Goal: Task Accomplishment & Management: Complete application form

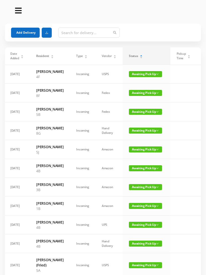
click at [29, 32] on button "Add Delivery" at bounding box center [25, 33] width 29 height 10
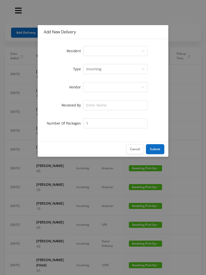
click at [106, 53] on div "Select a person" at bounding box center [113, 51] width 55 height 10
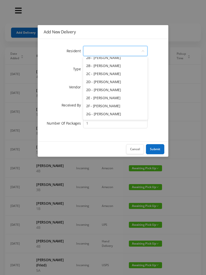
scroll to position [109, 0]
click at [129, 74] on li "2C - [PERSON_NAME]" at bounding box center [115, 74] width 64 height 8
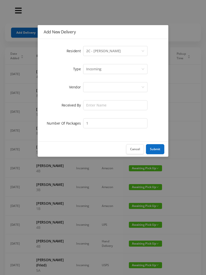
click at [103, 70] on div "Incoming" at bounding box center [113, 69] width 55 height 10
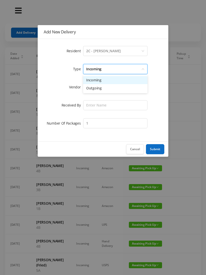
click at [97, 80] on li "Incoming" at bounding box center [115, 80] width 64 height 8
click at [96, 88] on div at bounding box center [113, 87] width 55 height 10
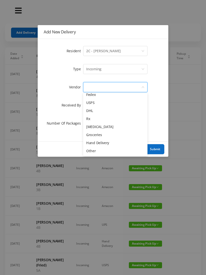
scroll to position [20, 0]
click at [100, 153] on li "Other" at bounding box center [115, 151] width 64 height 8
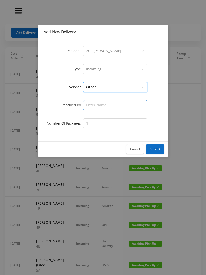
click at [101, 108] on input "text" at bounding box center [115, 105] width 64 height 10
click at [96, 109] on input "text" at bounding box center [115, 105] width 64 height 10
type input "Melece"
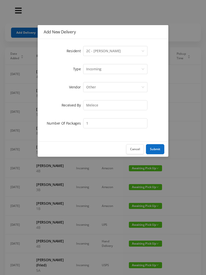
click at [156, 150] on button "Submit" at bounding box center [155, 149] width 18 height 10
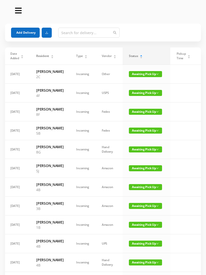
click at [27, 33] on button "Add Delivery" at bounding box center [25, 33] width 29 height 10
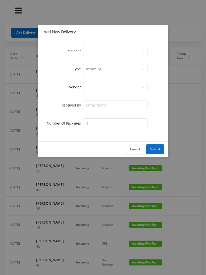
click at [104, 52] on div "Select a person" at bounding box center [113, 51] width 55 height 10
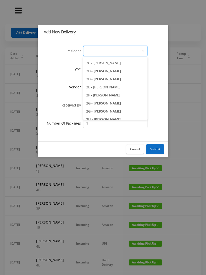
scroll to position [120, 0]
click at [125, 86] on li "2E - [PERSON_NAME]" at bounding box center [115, 87] width 64 height 8
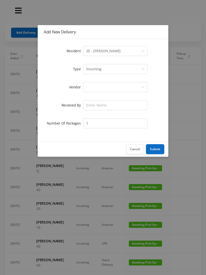
click at [106, 70] on div "Incoming" at bounding box center [113, 69] width 55 height 10
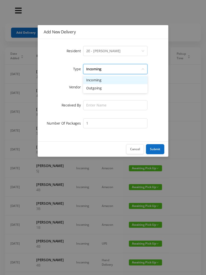
click at [102, 82] on li "Incoming" at bounding box center [115, 80] width 64 height 8
click at [97, 89] on div at bounding box center [113, 87] width 55 height 10
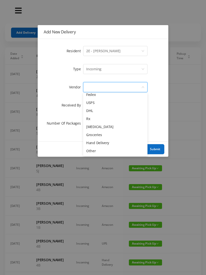
scroll to position [20, 0]
click at [96, 152] on li "Other" at bounding box center [115, 151] width 64 height 8
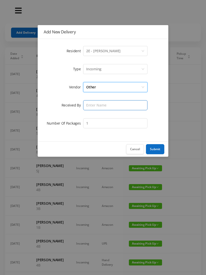
click at [100, 107] on input "text" at bounding box center [115, 105] width 64 height 10
type input "Melece"
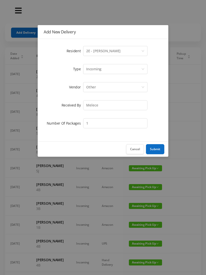
click at [156, 151] on button "Submit" at bounding box center [155, 149] width 18 height 10
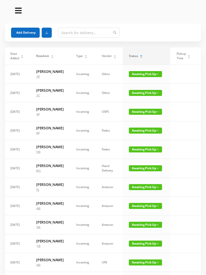
click at [24, 31] on button "Add Delivery" at bounding box center [25, 33] width 29 height 10
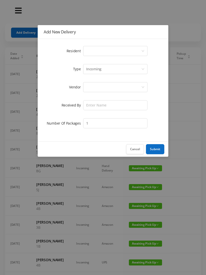
click at [107, 51] on div "Select a person" at bounding box center [113, 51] width 55 height 10
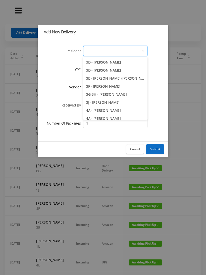
scroll to position [225, 0]
click at [122, 105] on li "3J - [PERSON_NAME]" at bounding box center [115, 103] width 64 height 8
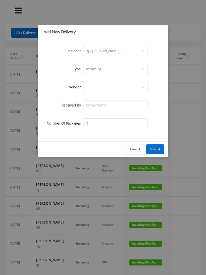
click at [109, 70] on div "Incoming" at bounding box center [113, 69] width 55 height 10
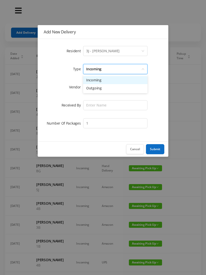
click at [105, 80] on li "Incoming" at bounding box center [115, 80] width 64 height 8
click at [103, 89] on div at bounding box center [113, 87] width 55 height 10
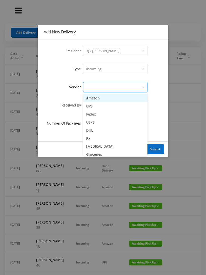
click at [105, 99] on li "Amazon" at bounding box center [115, 98] width 64 height 8
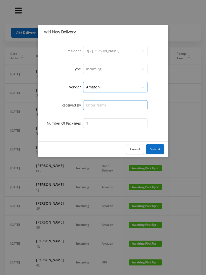
click at [102, 107] on input "text" at bounding box center [115, 105] width 64 height 10
type input "Melece"
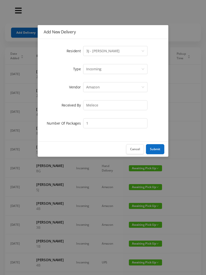
click at [156, 152] on button "Submit" at bounding box center [155, 149] width 18 height 10
